Goal: Information Seeking & Learning: Check status

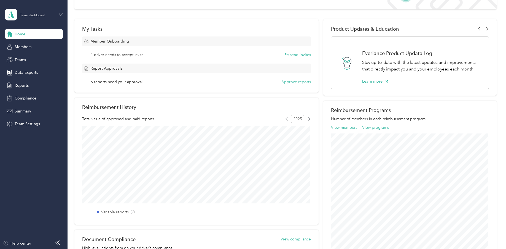
scroll to position [20, 0]
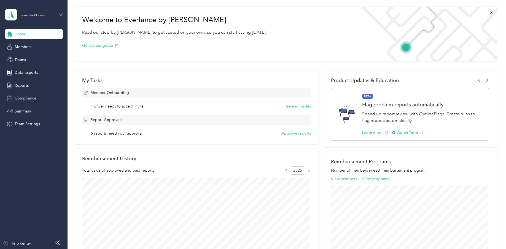
click at [24, 98] on span "Compliance" at bounding box center [26, 98] width 22 height 6
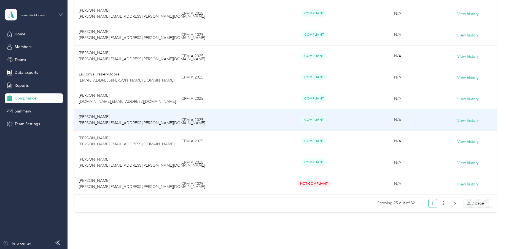
scroll to position [480, 0]
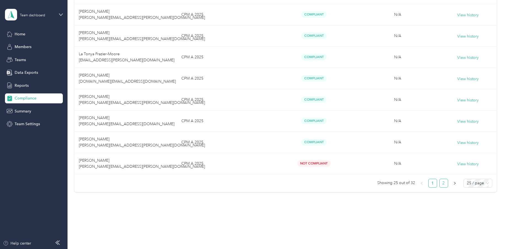
click at [442, 183] on link "2" at bounding box center [444, 183] width 8 height 8
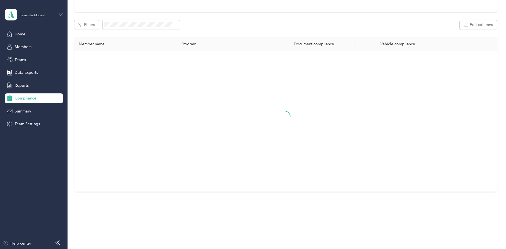
scroll to position [98, 0]
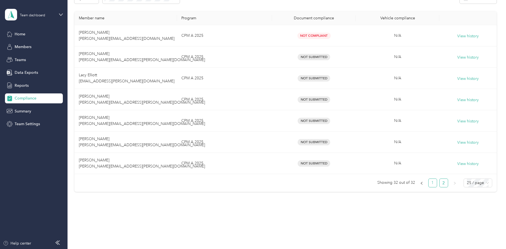
click at [430, 182] on link "1" at bounding box center [433, 182] width 8 height 8
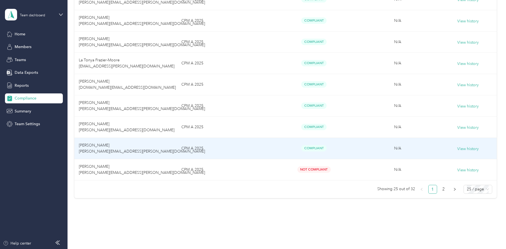
scroll to position [469, 0]
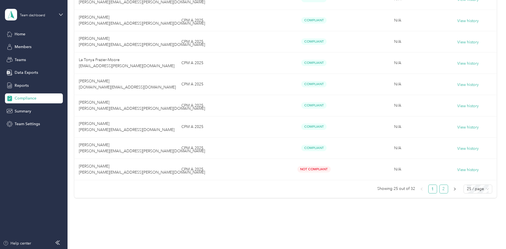
click at [444, 193] on link "2" at bounding box center [444, 189] width 8 height 8
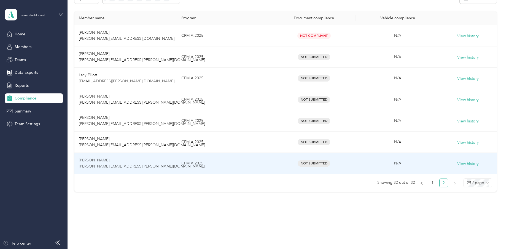
scroll to position [70, 0]
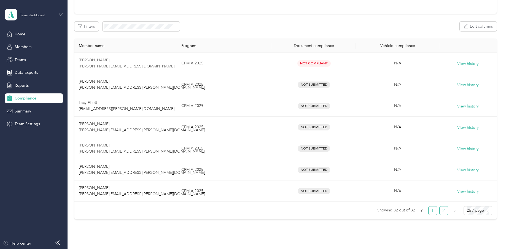
click at [430, 210] on link "1" at bounding box center [433, 210] width 8 height 8
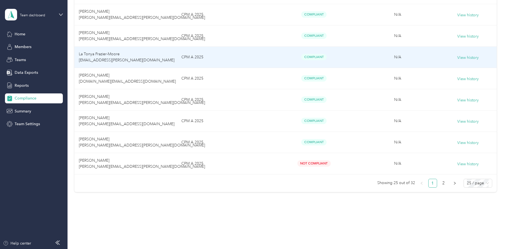
scroll to position [480, 0]
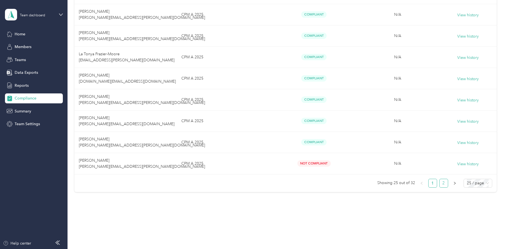
click at [444, 183] on link "2" at bounding box center [444, 183] width 8 height 8
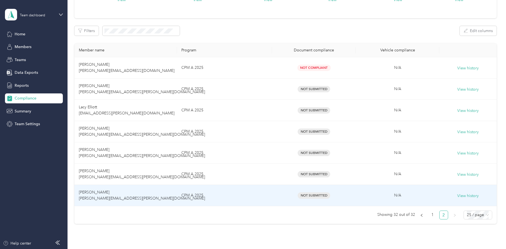
scroll to position [98, 0]
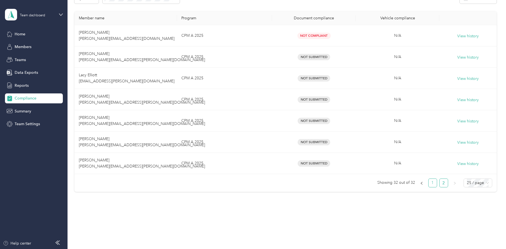
click at [432, 184] on link "1" at bounding box center [433, 182] width 8 height 8
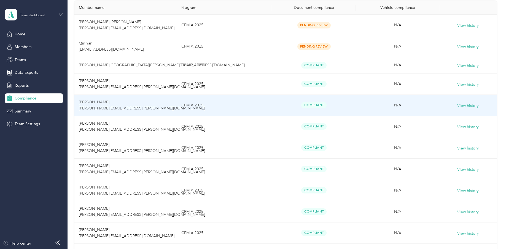
scroll to position [110, 0]
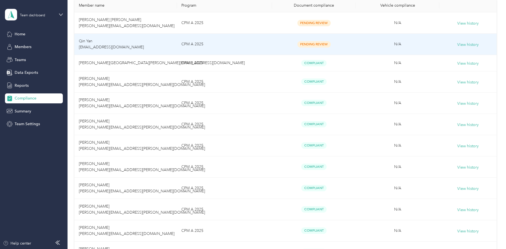
click at [320, 45] on span "Pending Review" at bounding box center [314, 44] width 33 height 6
click at [309, 43] on span "Pending Review" at bounding box center [314, 44] width 33 height 6
click at [465, 42] on button "View history" at bounding box center [469, 45] width 22 height 6
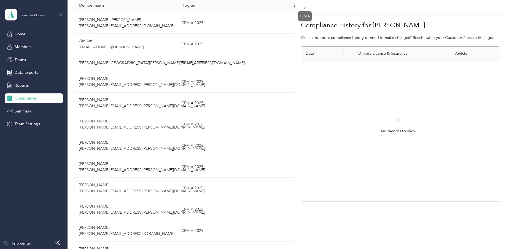
click at [304, 7] on icon at bounding box center [305, 8] width 5 height 5
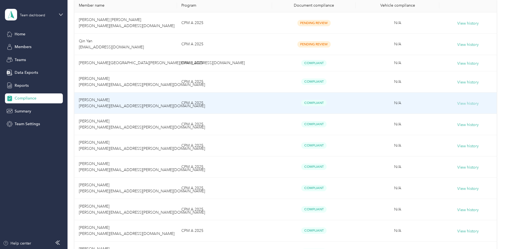
click at [460, 106] on button "View history" at bounding box center [469, 103] width 22 height 6
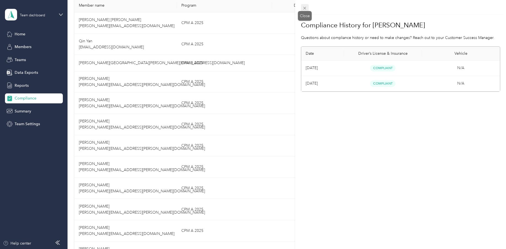
click at [304, 8] on icon at bounding box center [305, 8] width 5 height 5
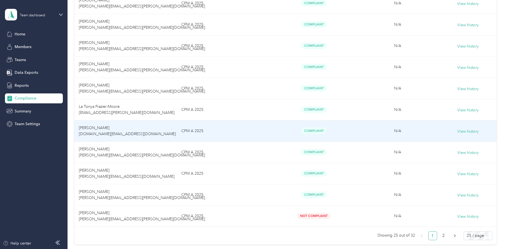
scroll to position [441, 0]
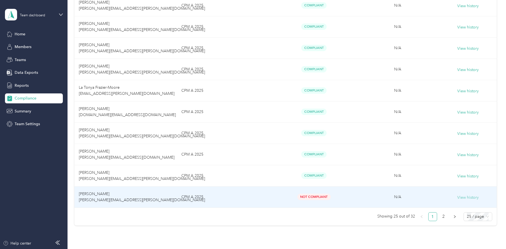
click at [463, 200] on button "View history" at bounding box center [469, 197] width 22 height 6
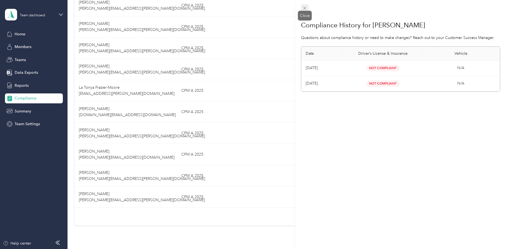
click at [305, 8] on icon at bounding box center [305, 8] width 3 height 3
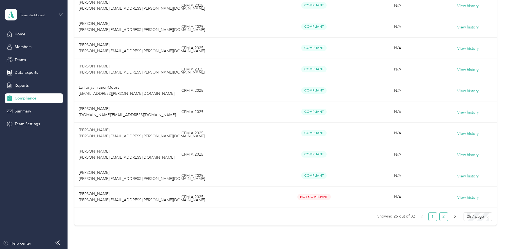
click at [442, 220] on link "2" at bounding box center [444, 216] width 8 height 8
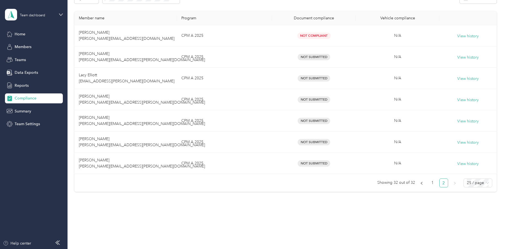
scroll to position [70, 0]
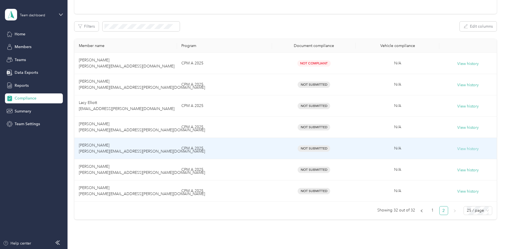
click at [470, 149] on button "View history" at bounding box center [469, 149] width 22 height 6
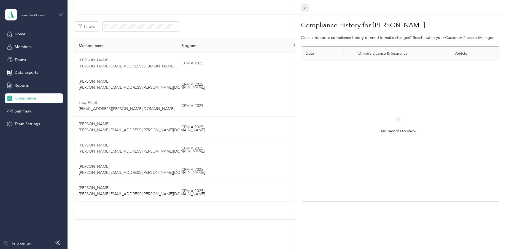
click at [304, 8] on icon at bounding box center [305, 8] width 5 height 5
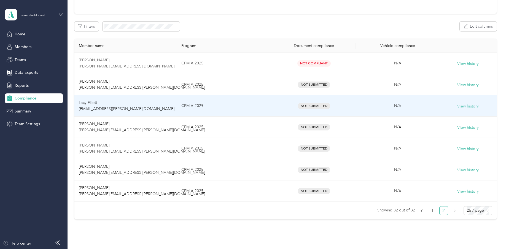
click at [469, 108] on button "View history" at bounding box center [469, 106] width 22 height 6
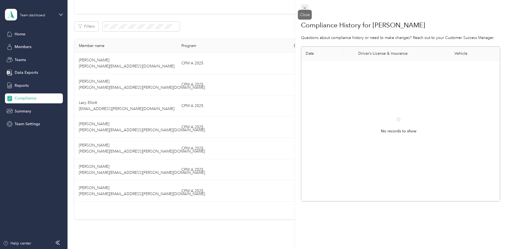
click at [302, 7] on span at bounding box center [305, 8] width 8 height 8
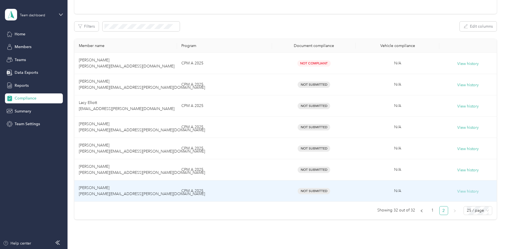
click at [463, 190] on button "View history" at bounding box center [469, 191] width 22 height 6
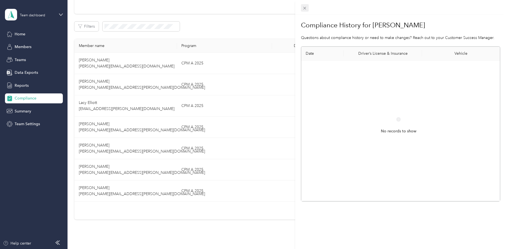
click at [305, 8] on icon at bounding box center [305, 8] width 5 height 5
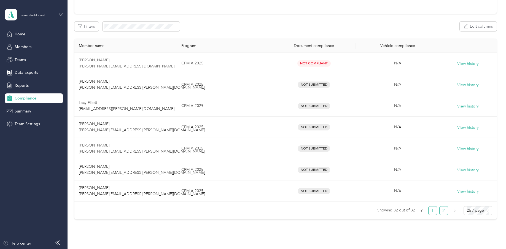
click at [431, 212] on link "1" at bounding box center [433, 210] width 8 height 8
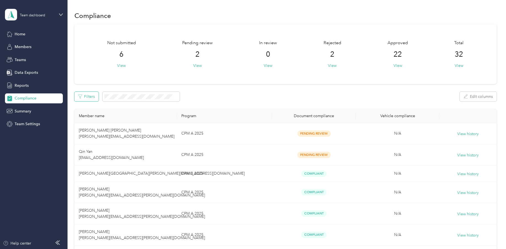
click at [92, 96] on button "Filters" at bounding box center [86, 97] width 24 height 10
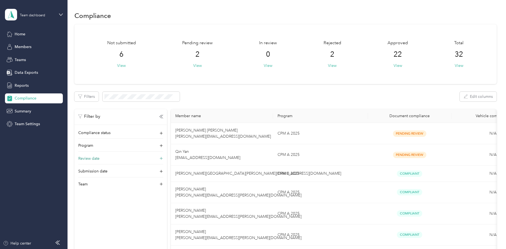
click at [90, 160] on span "Review date" at bounding box center [88, 158] width 21 height 6
click at [82, 169] on rect at bounding box center [82, 169] width 1 height 1
click at [119, 112] on div "2" at bounding box center [120, 112] width 7 height 7
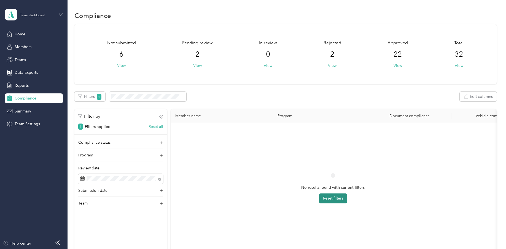
click at [338, 199] on button "Reset filters" at bounding box center [333, 198] width 28 height 10
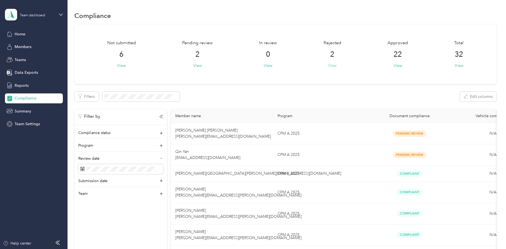
click at [332, 63] on button "View" at bounding box center [332, 66] width 9 height 6
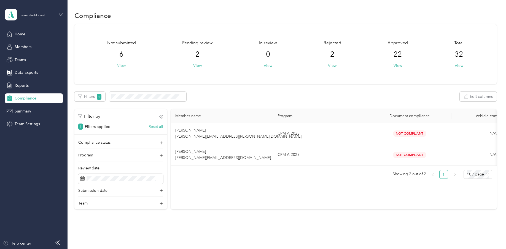
click at [121, 66] on button "View" at bounding box center [121, 66] width 9 height 6
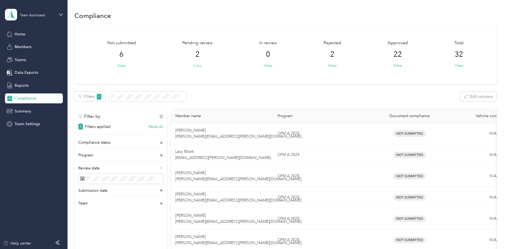
click at [199, 65] on button "View" at bounding box center [197, 66] width 9 height 6
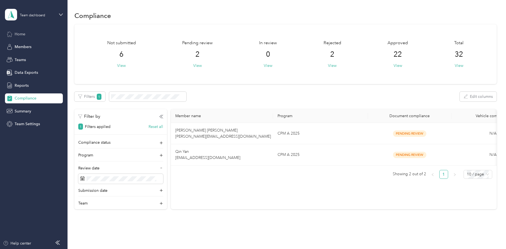
click at [17, 32] on span "Home" at bounding box center [20, 34] width 11 height 6
